Goal: Navigation & Orientation: Understand site structure

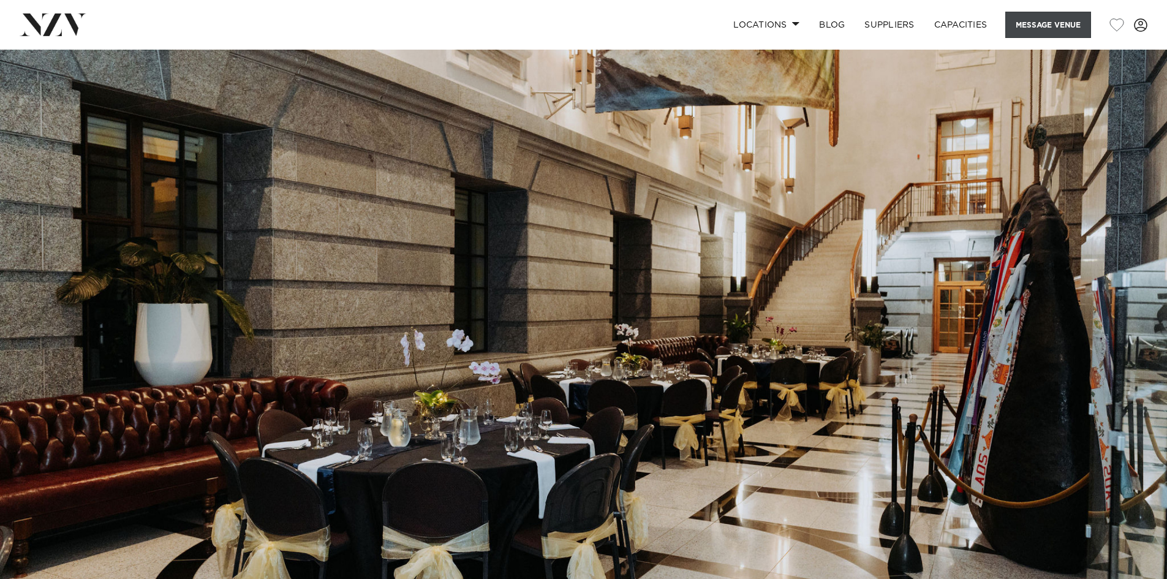
click at [1028, 20] on button "Message Venue" at bounding box center [1048, 25] width 86 height 26
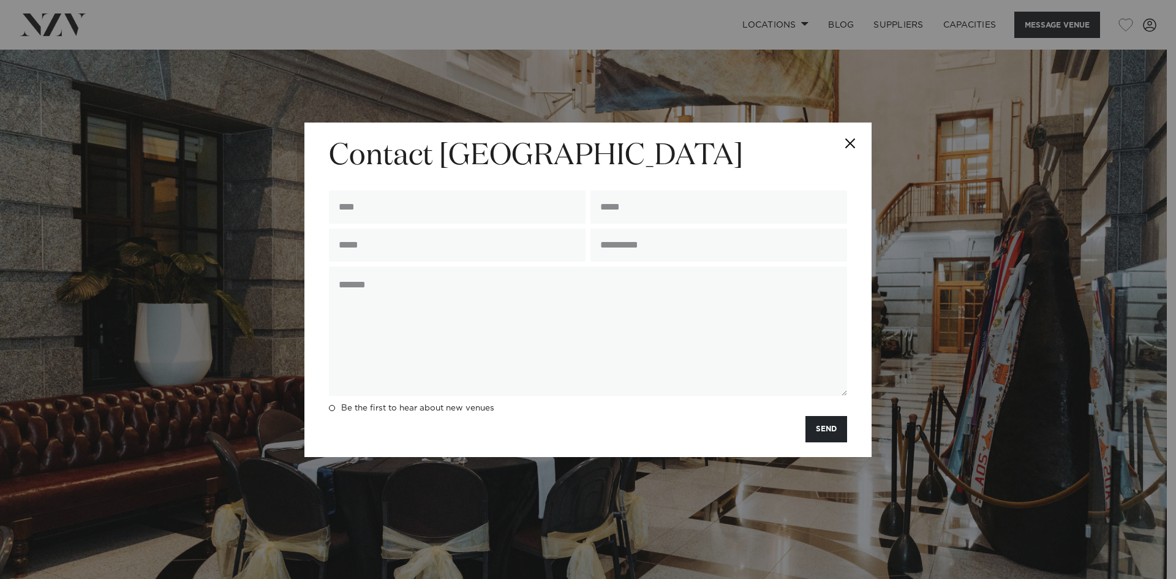
click at [853, 140] on button "Close" at bounding box center [850, 144] width 43 height 43
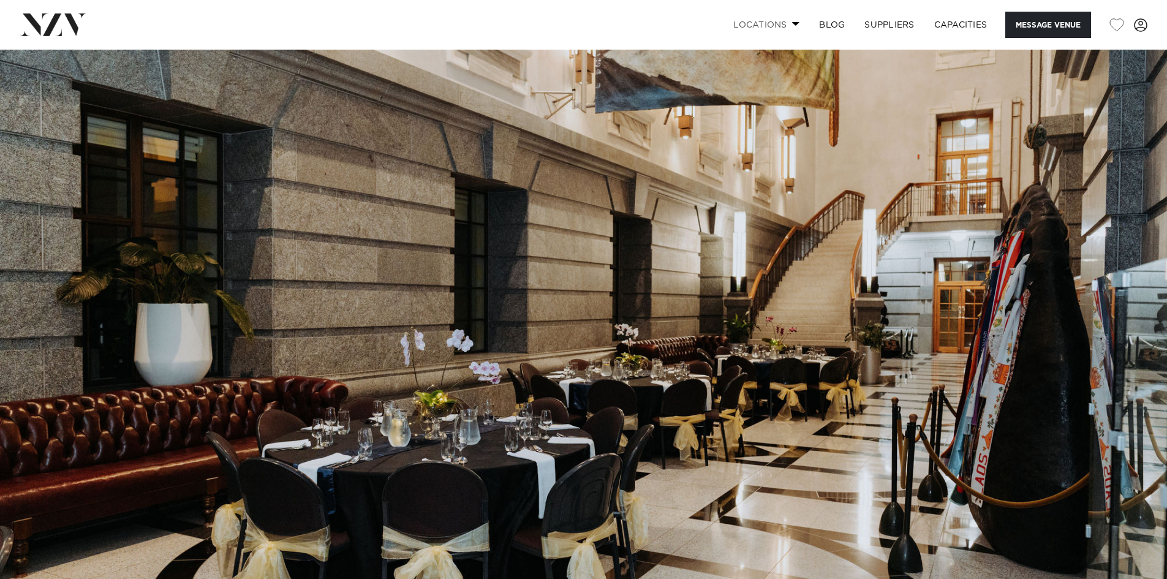
click at [783, 32] on link "Locations" at bounding box center [766, 25] width 86 height 26
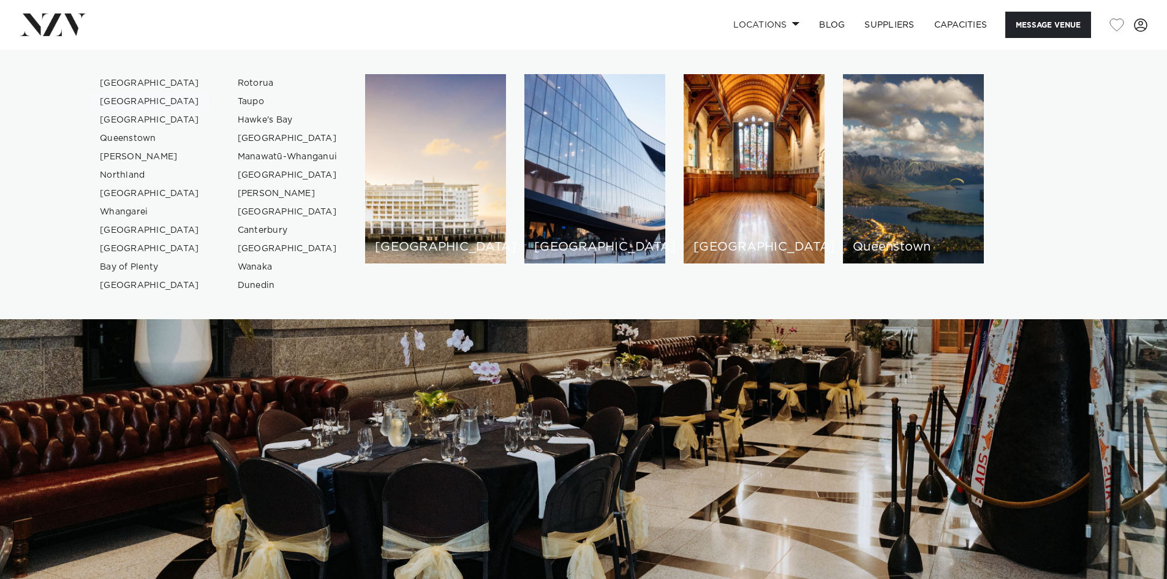
click at [137, 99] on link "[GEOGRAPHIC_DATA]" at bounding box center [149, 101] width 119 height 18
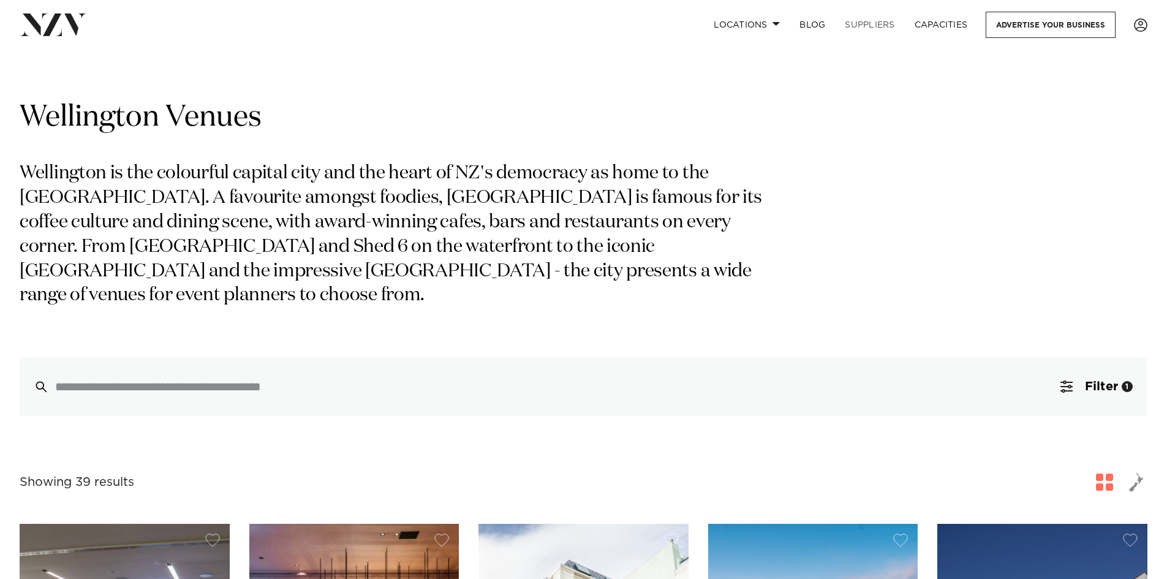
click at [858, 25] on link "SUPPLIERS" at bounding box center [869, 25] width 69 height 26
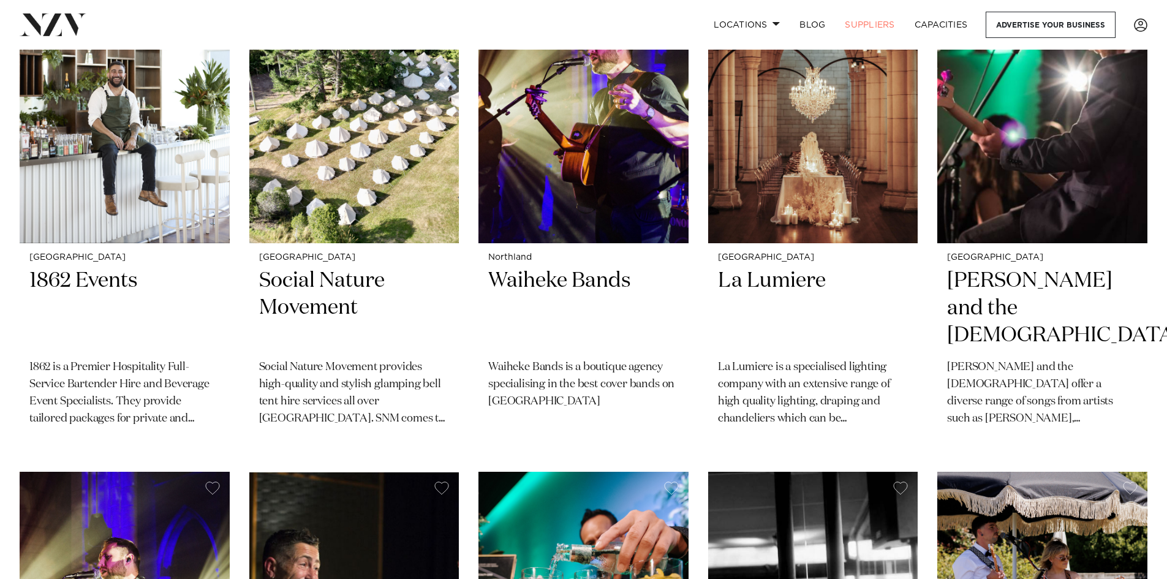
scroll to position [1123, 0]
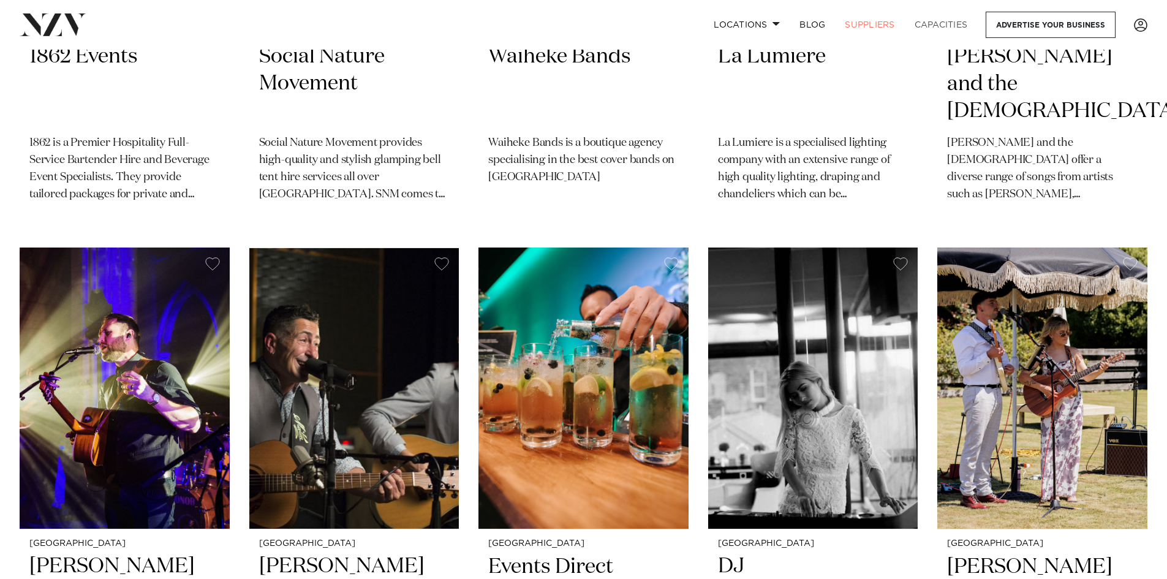
click at [940, 24] on link "Capacities" at bounding box center [941, 25] width 73 height 26
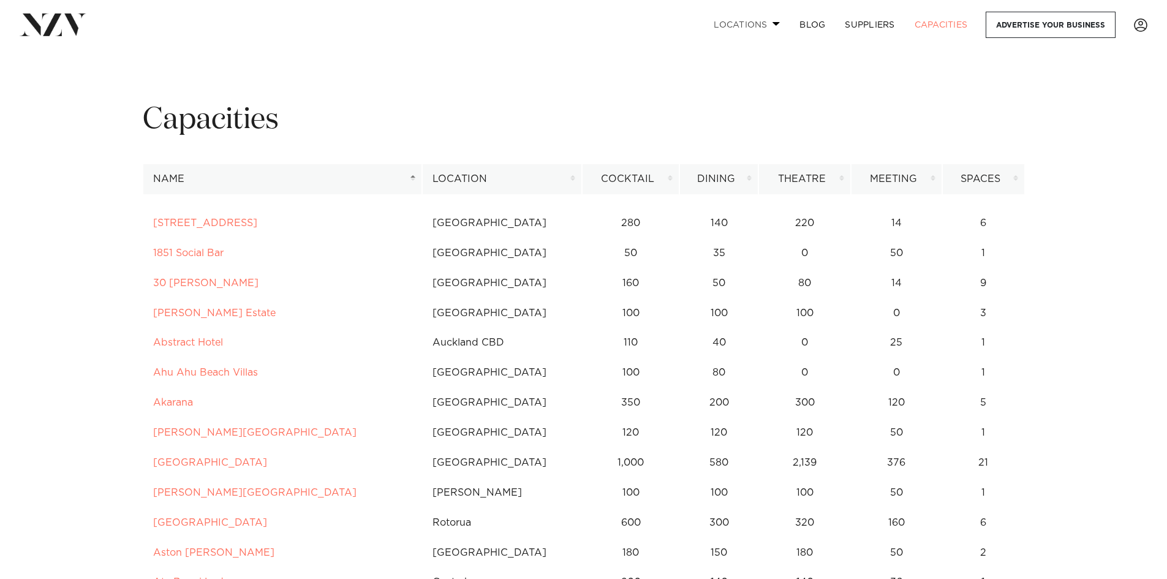
click at [741, 27] on link "Locations" at bounding box center [747, 25] width 86 height 26
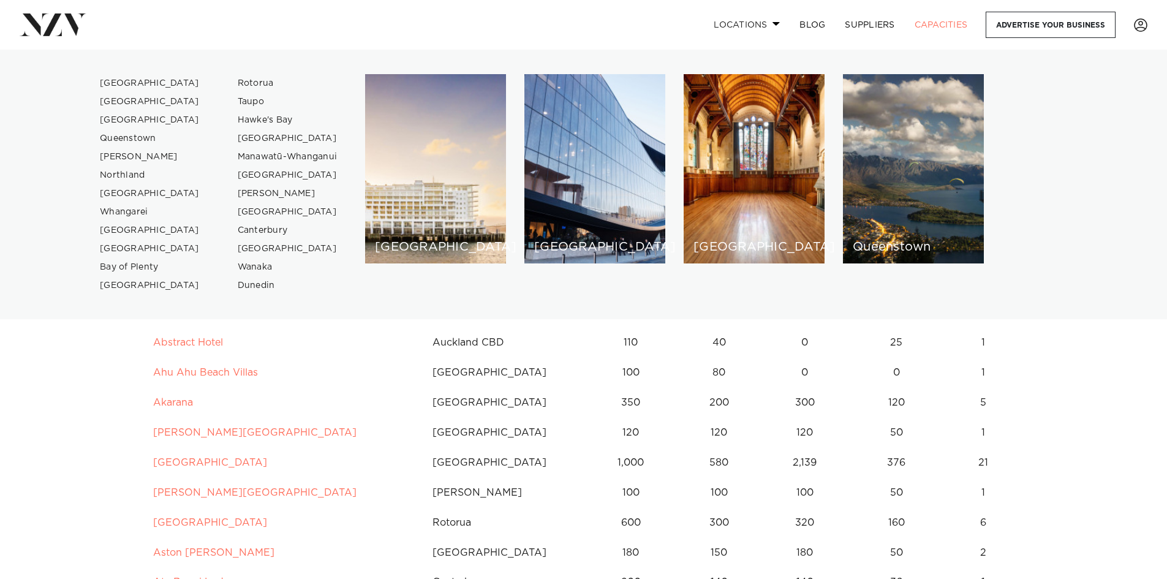
click at [719, 25] on link "Locations" at bounding box center [747, 25] width 86 height 26
